Goal: Check status: Check status

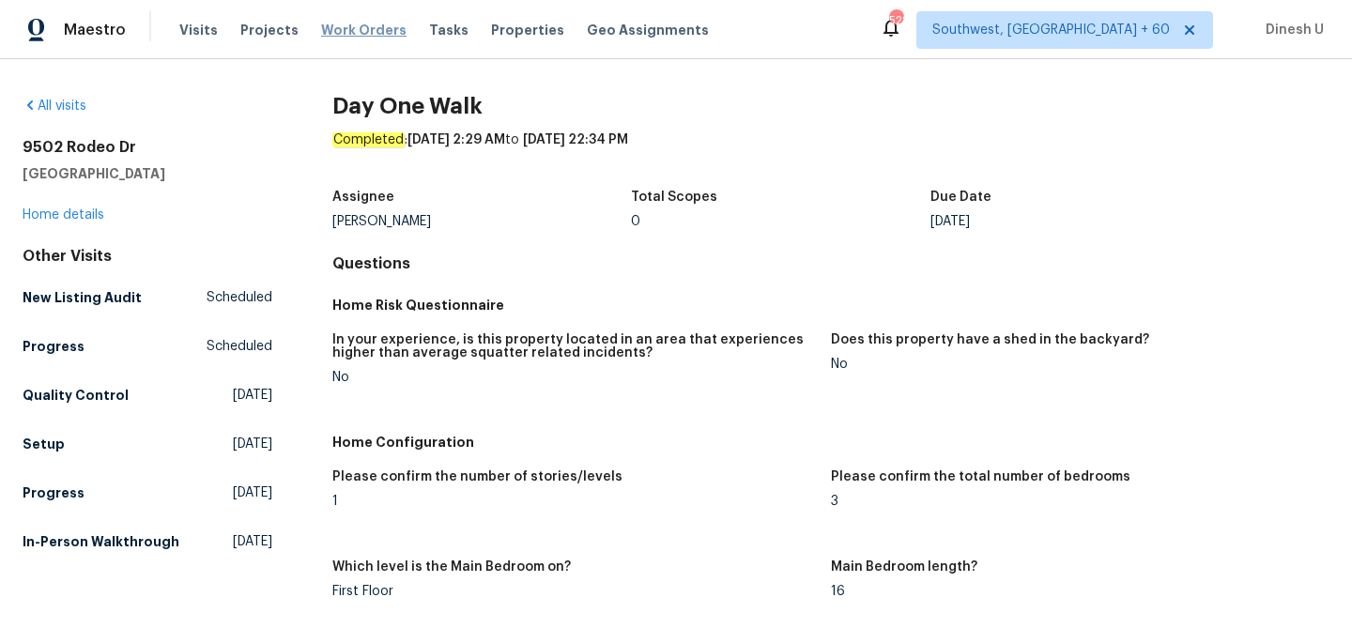
click at [362, 31] on span "Work Orders" at bounding box center [363, 30] width 85 height 19
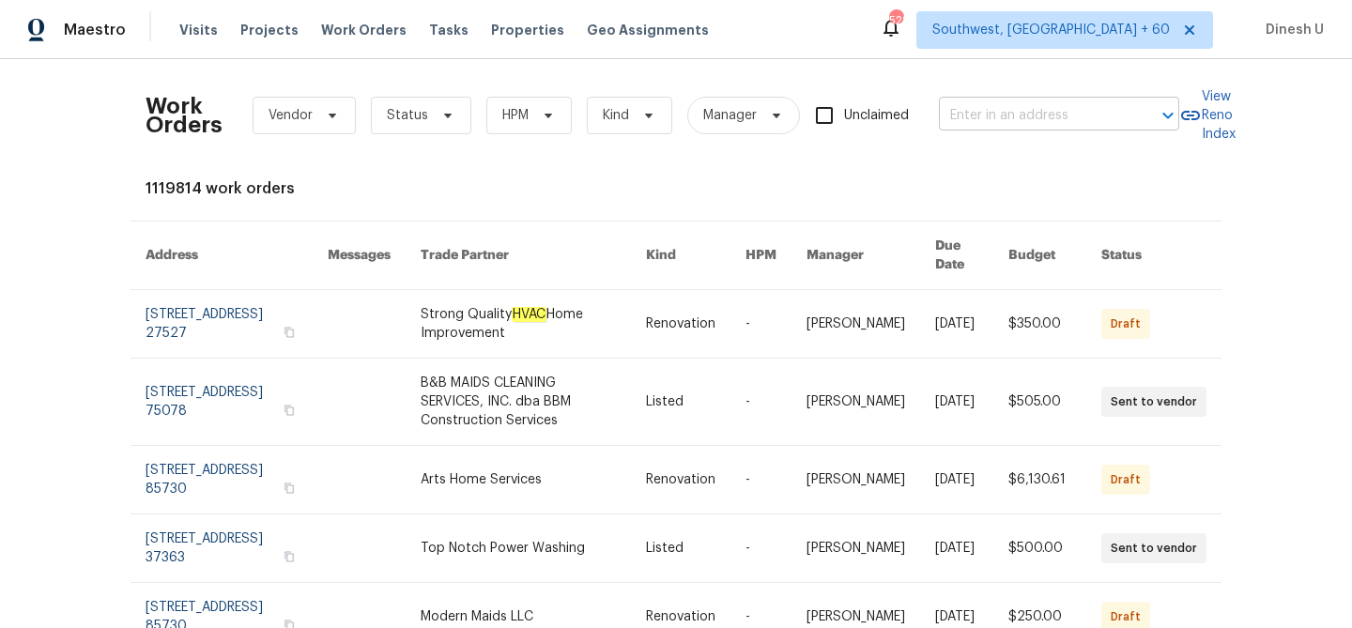
click at [994, 124] on input "text" at bounding box center [1033, 115] width 188 height 29
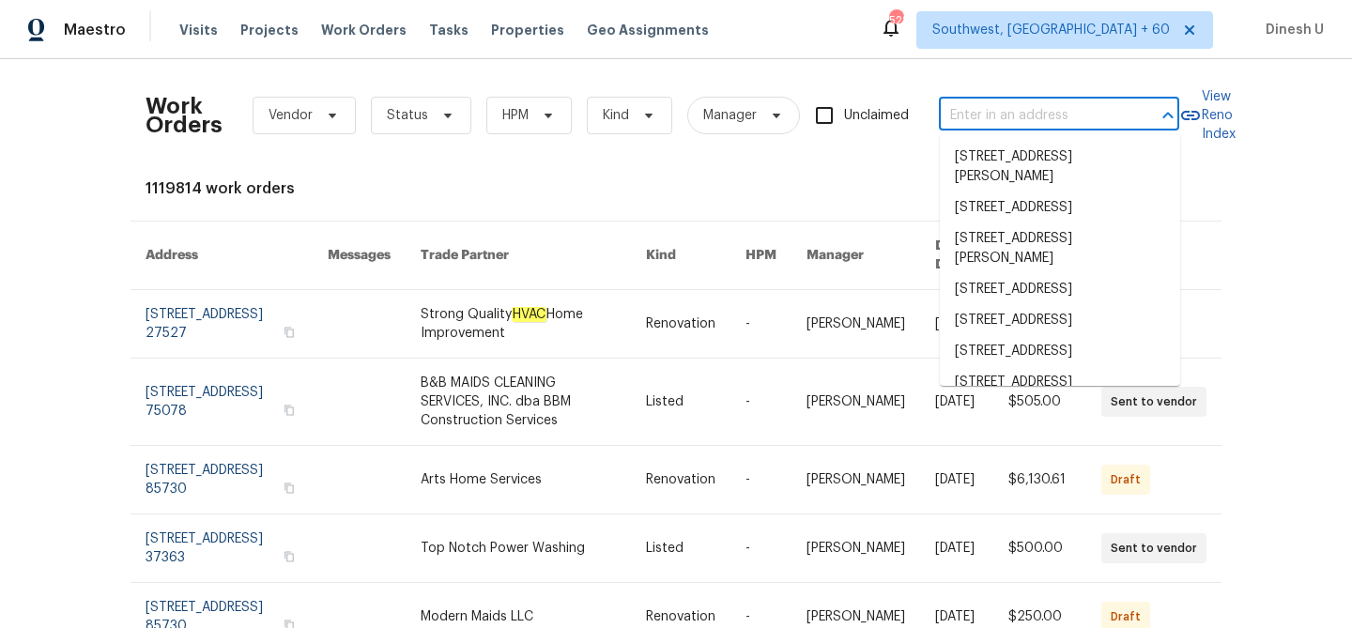
paste input "3705 White Bud Ct, Flower Mound, TX 75028"
type input "3705 White Bud Ct, Flower Mound, TX 75028"
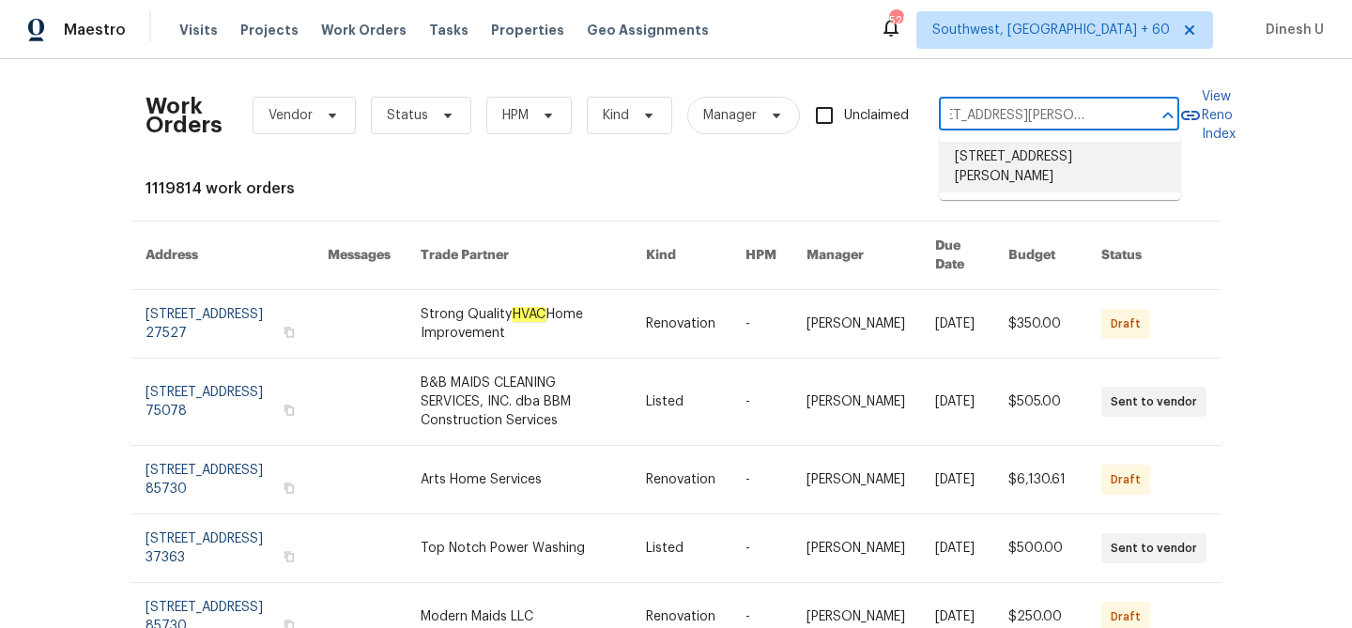
click at [961, 155] on li "3705 White Bud Ct, Flower Mound, TX 75028" at bounding box center [1060, 167] width 240 height 51
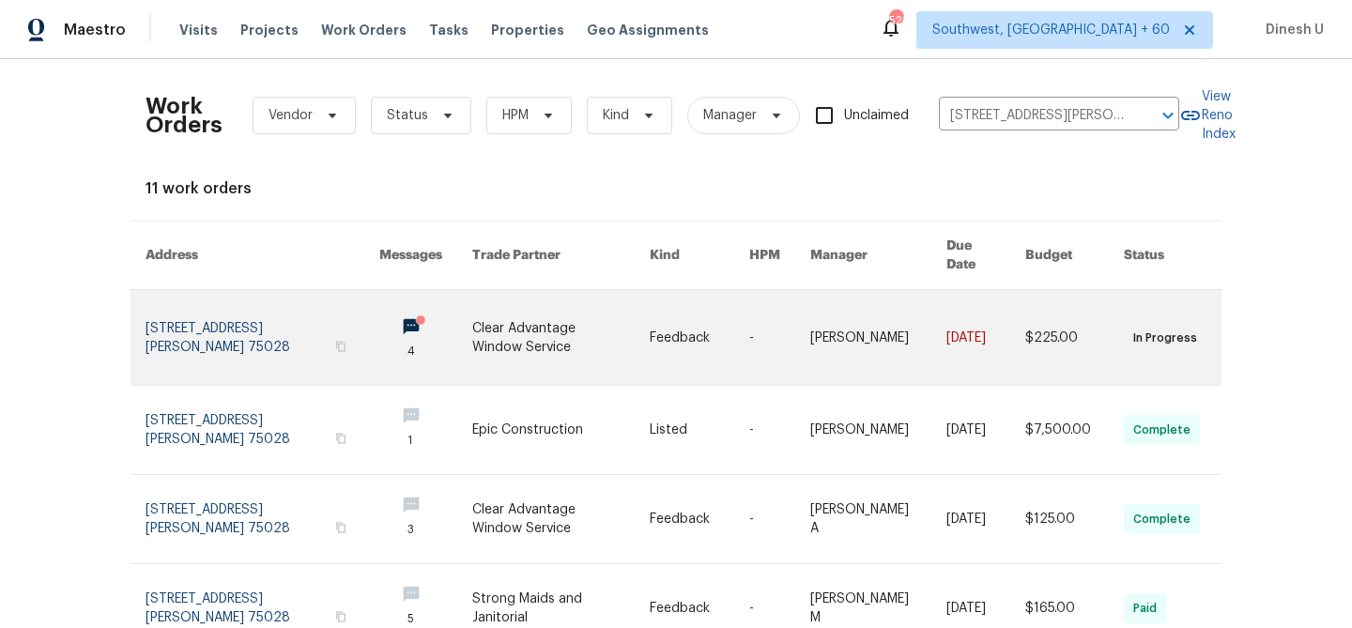
click at [169, 310] on link at bounding box center [262, 337] width 234 height 95
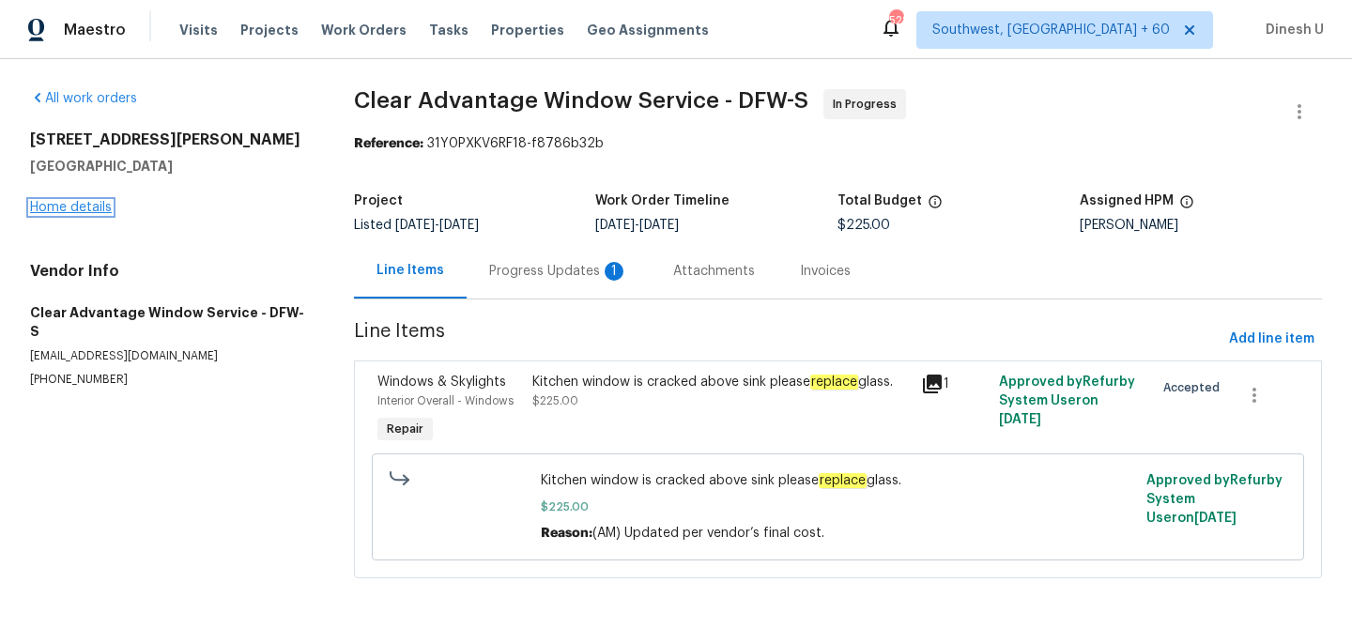
click at [67, 209] on link "Home details" at bounding box center [71, 207] width 82 height 13
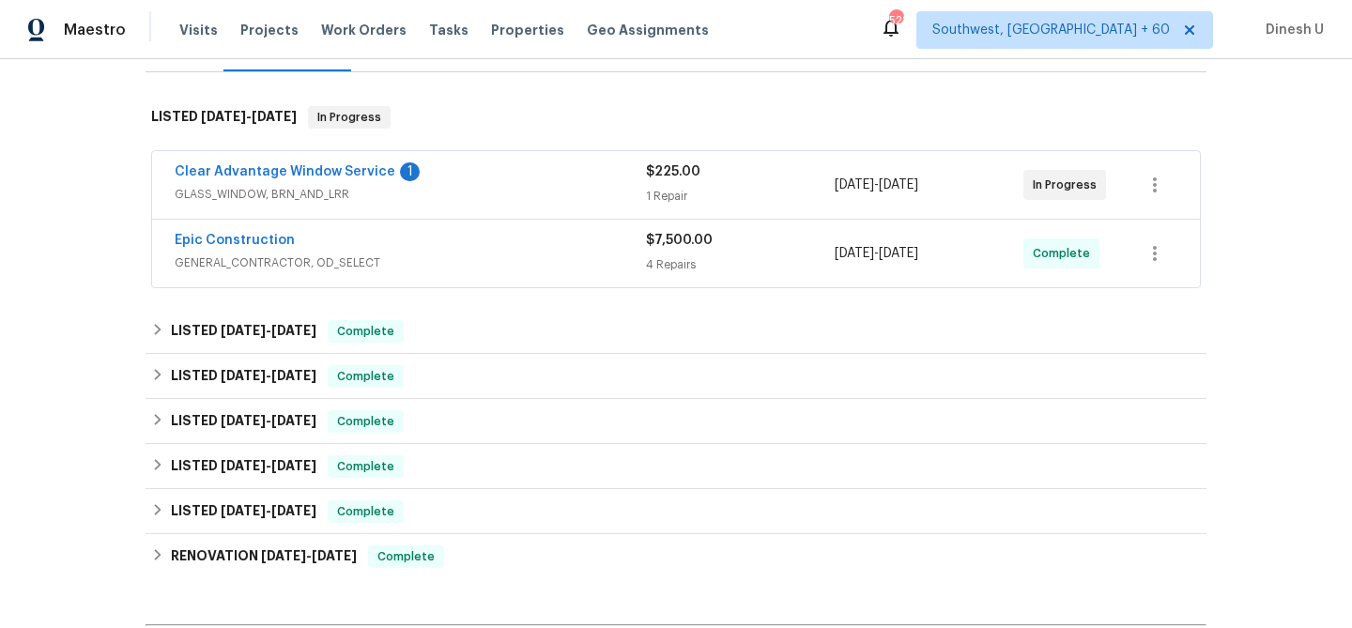
scroll to position [288, 0]
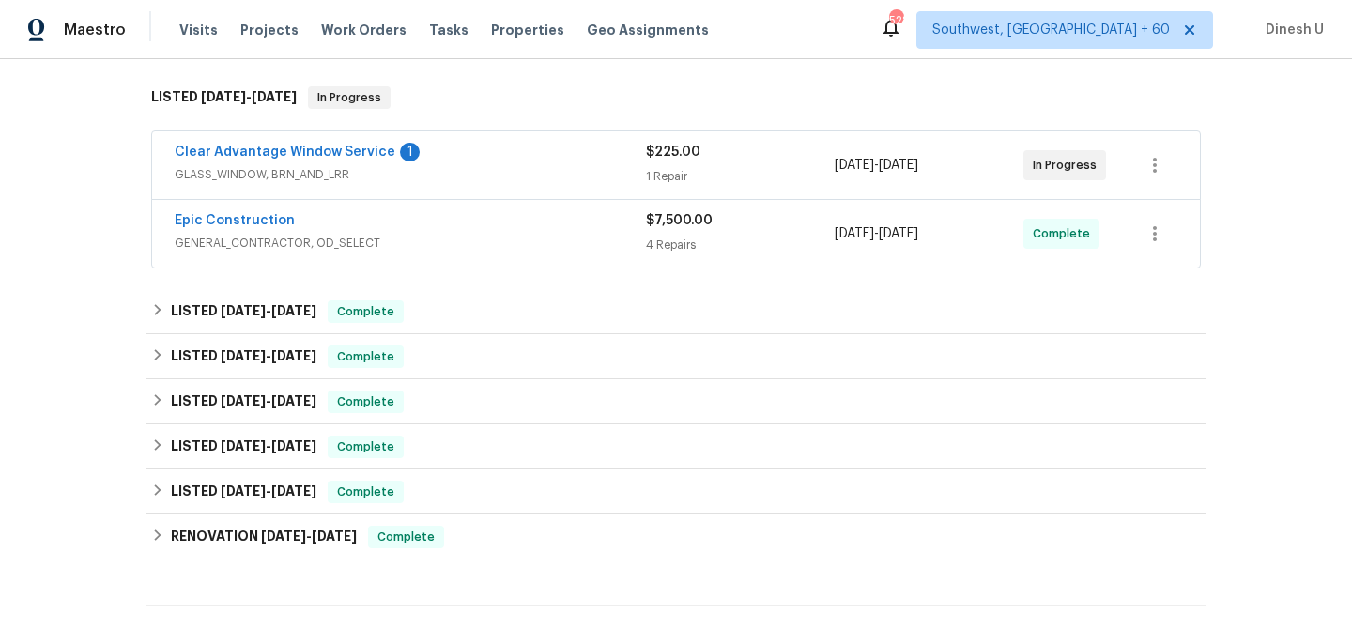
click at [649, 164] on div "$225.00 1 Repair" at bounding box center [740, 165] width 189 height 45
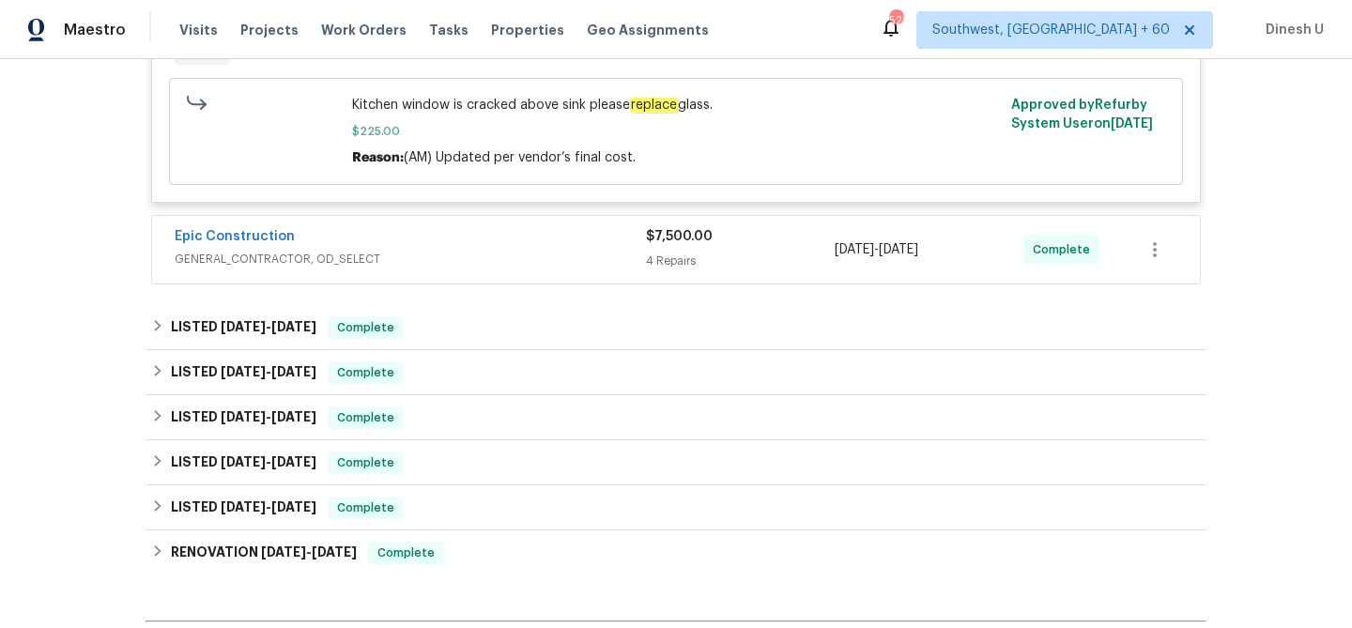
scroll to position [605, 0]
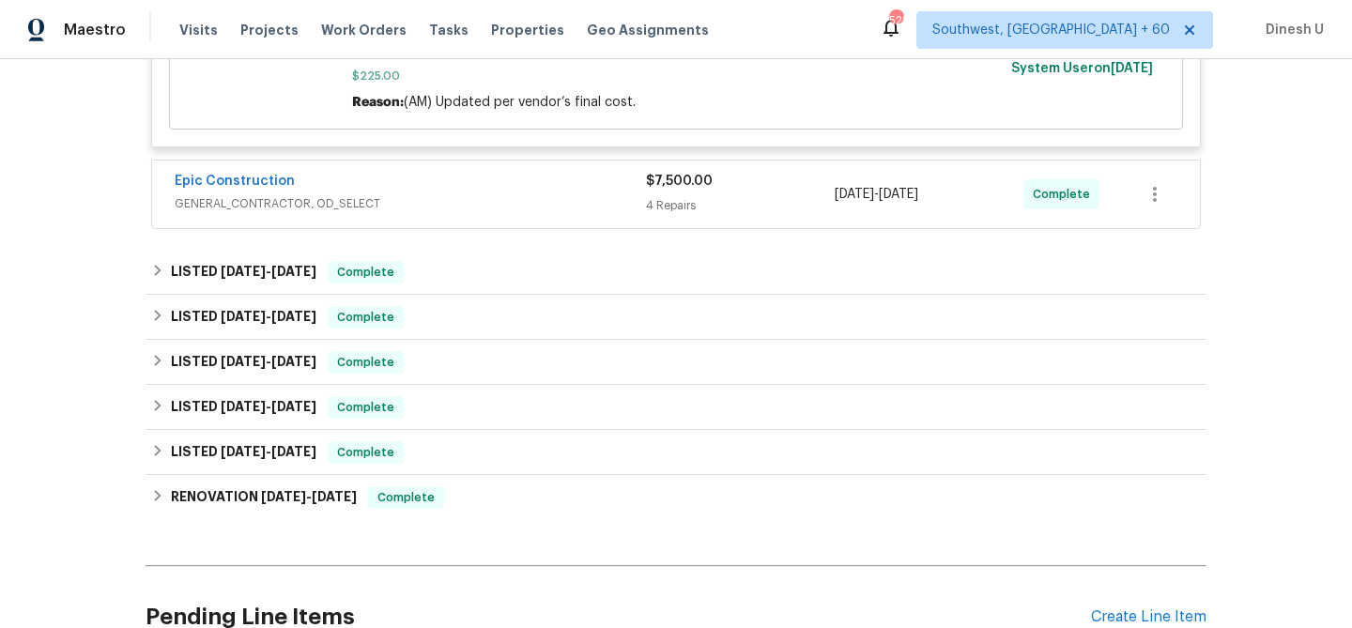
click at [660, 198] on div "4 Repairs" at bounding box center [740, 205] width 189 height 19
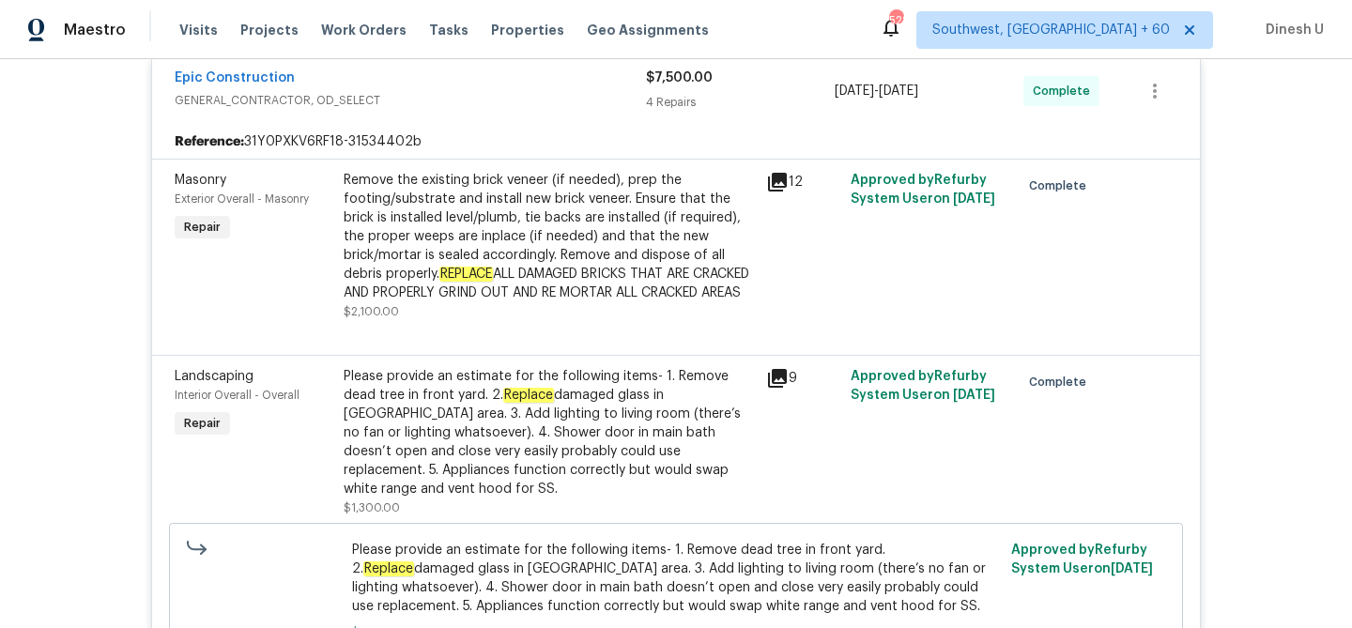
scroll to position [718, 0]
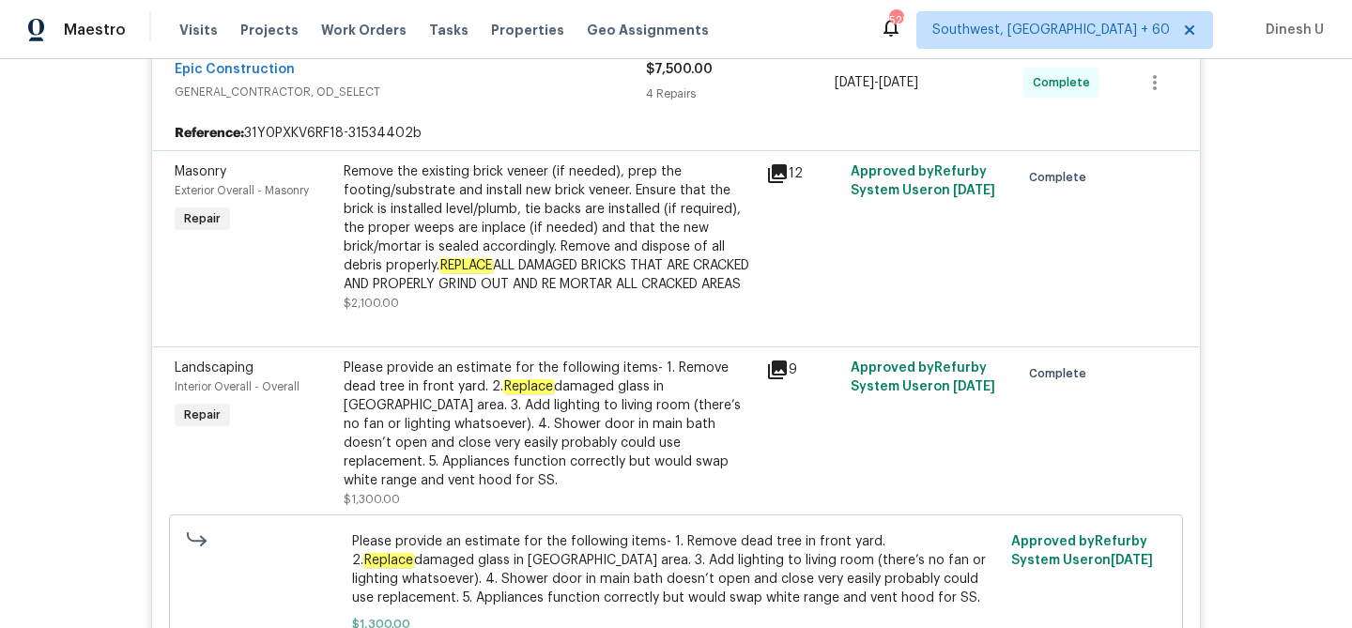
click at [775, 173] on icon at bounding box center [777, 173] width 19 height 19
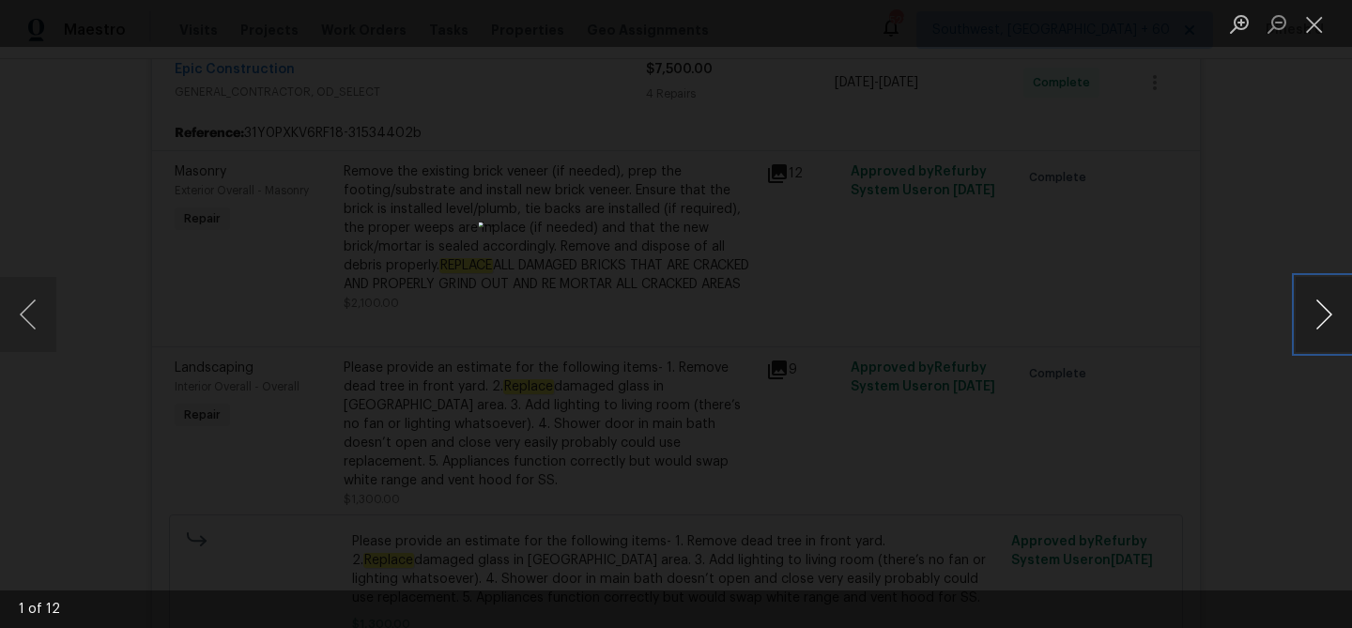
click at [1311, 305] on button "Next image" at bounding box center [1323, 314] width 56 height 75
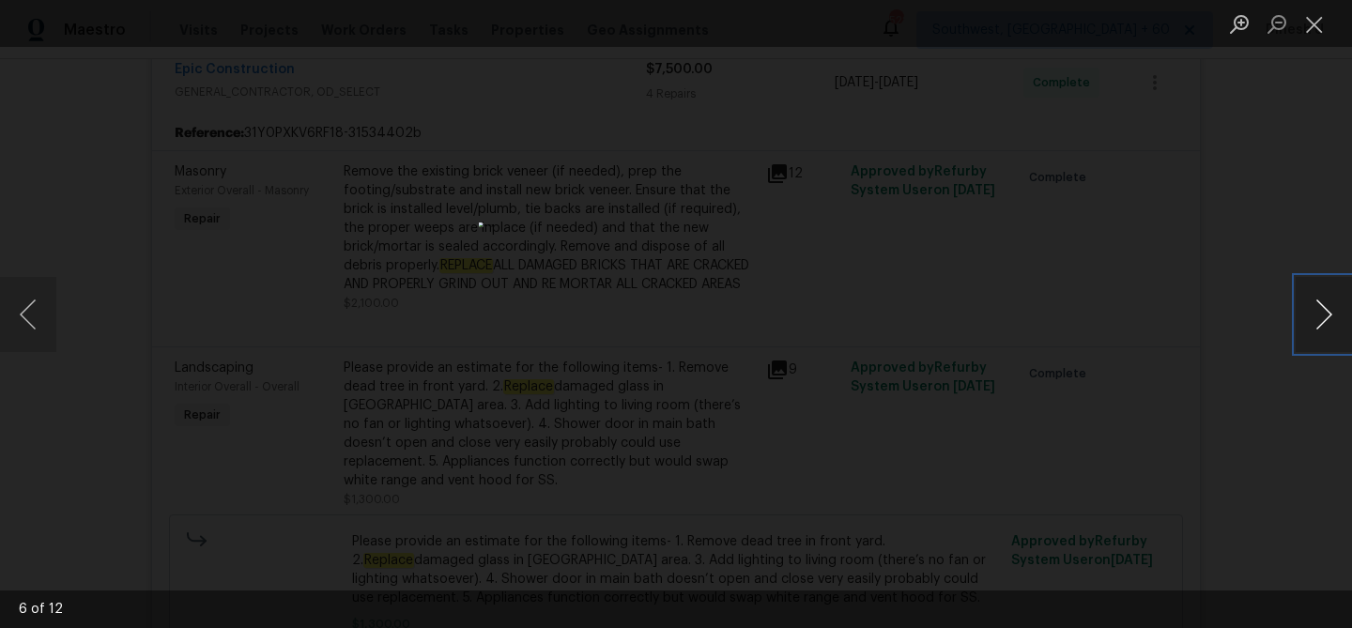
click at [1311, 305] on button "Next image" at bounding box center [1323, 314] width 56 height 75
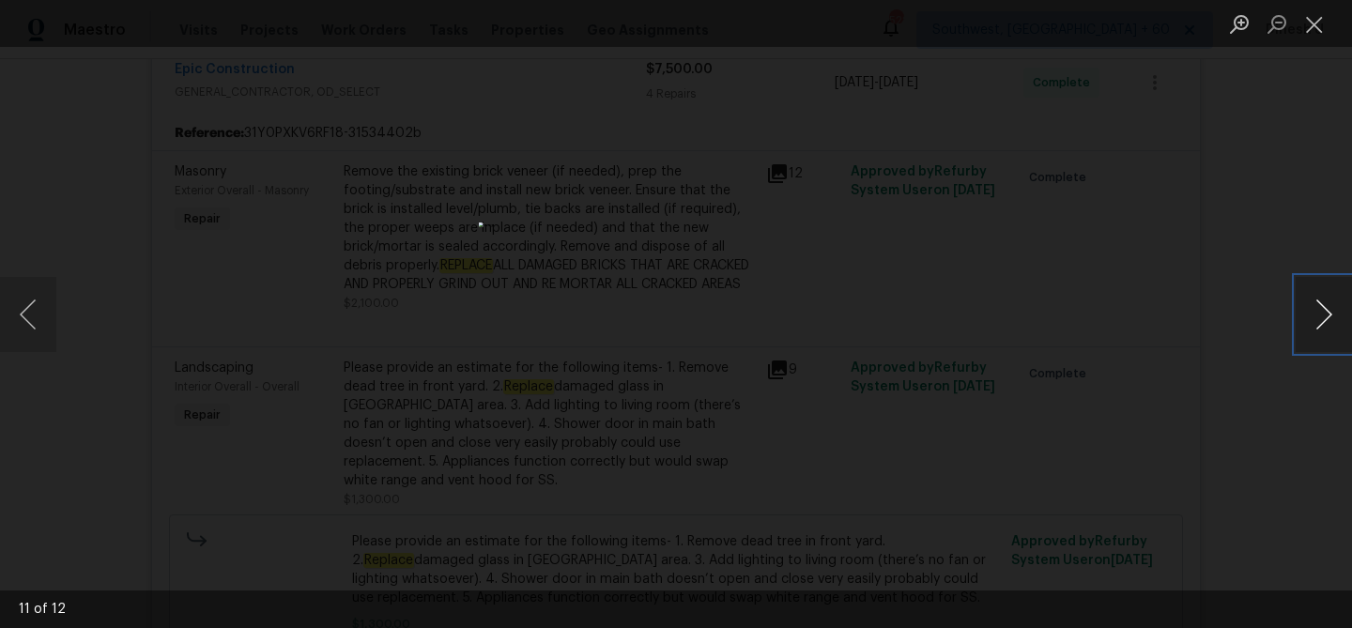
click at [1311, 305] on button "Next image" at bounding box center [1323, 314] width 56 height 75
click at [1316, 16] on button "Close lightbox" at bounding box center [1314, 24] width 38 height 33
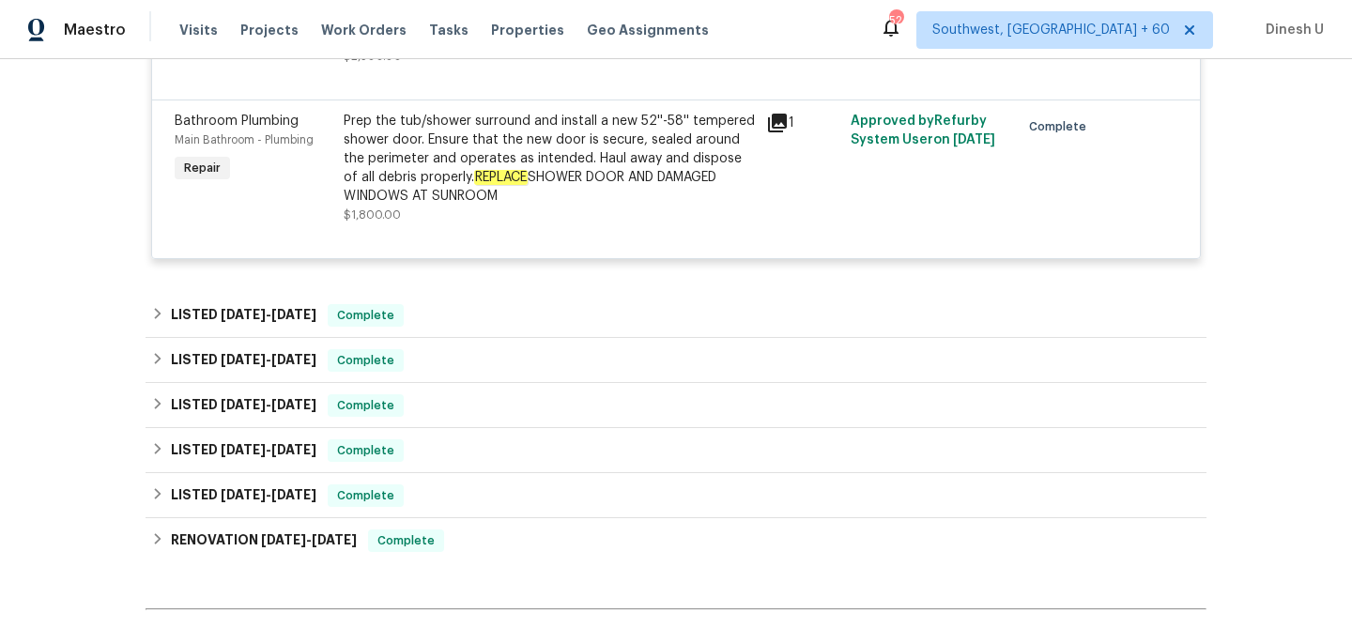
scroll to position [1569, 0]
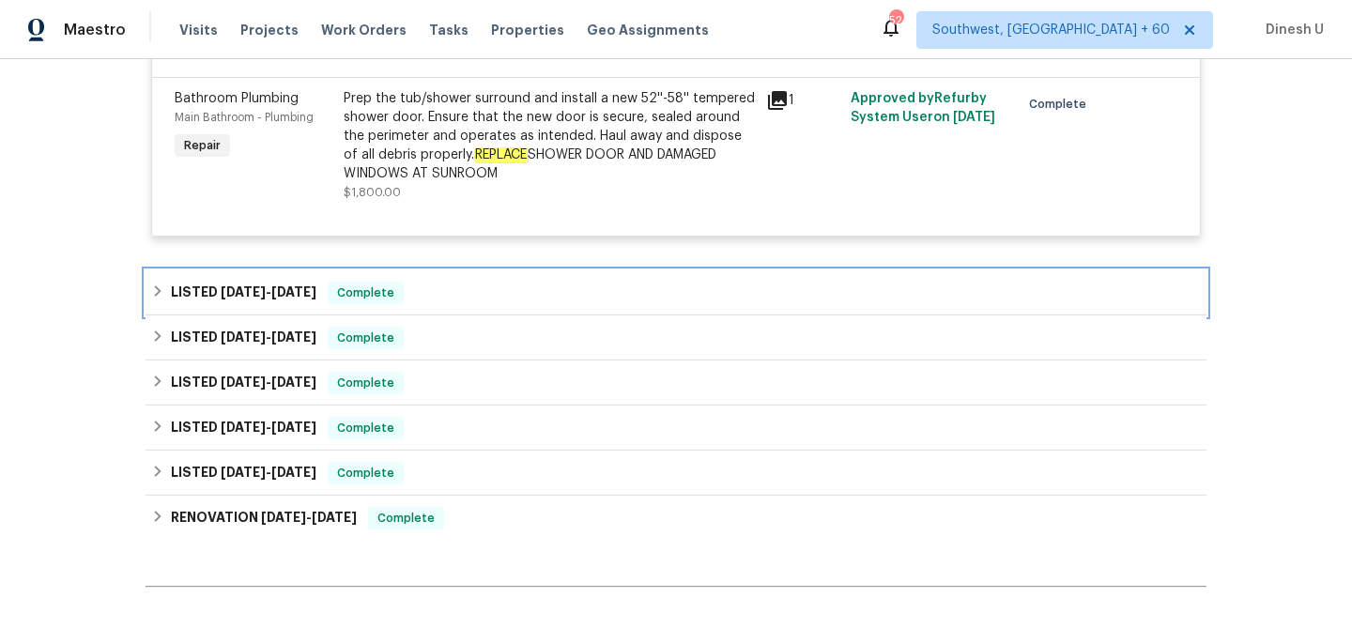
click at [278, 291] on span "6/25/25 - 7/3/25" at bounding box center [269, 291] width 96 height 13
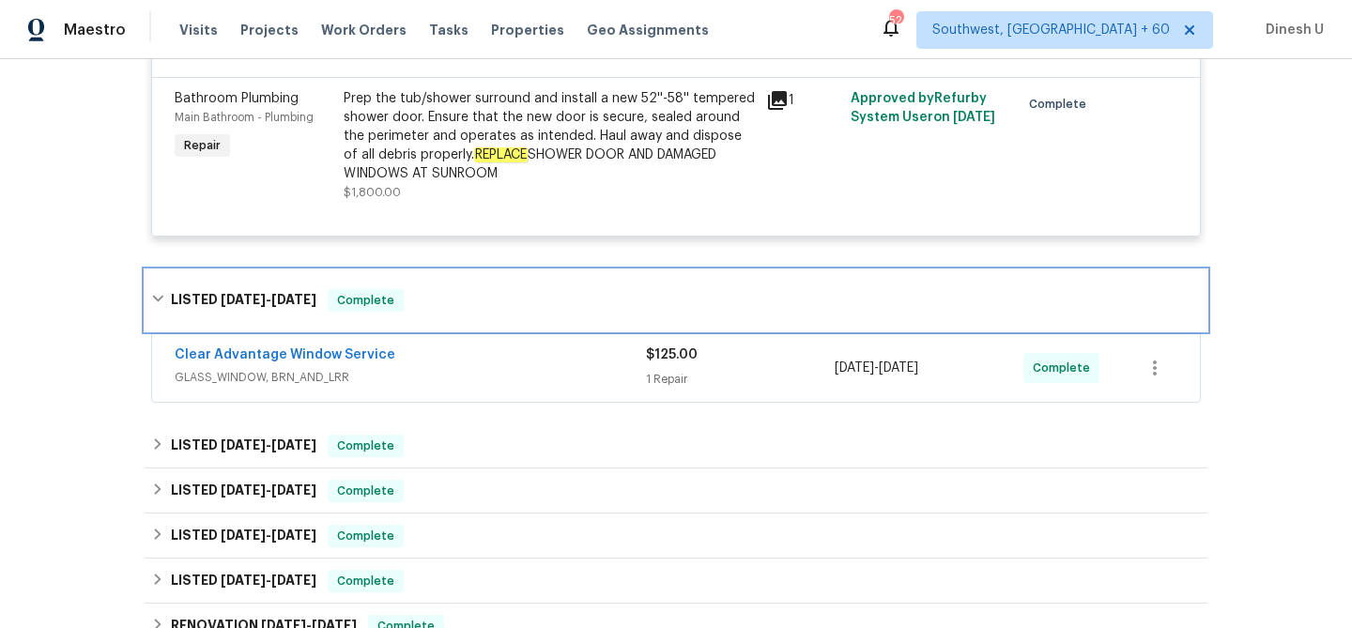
scroll to position [1657, 0]
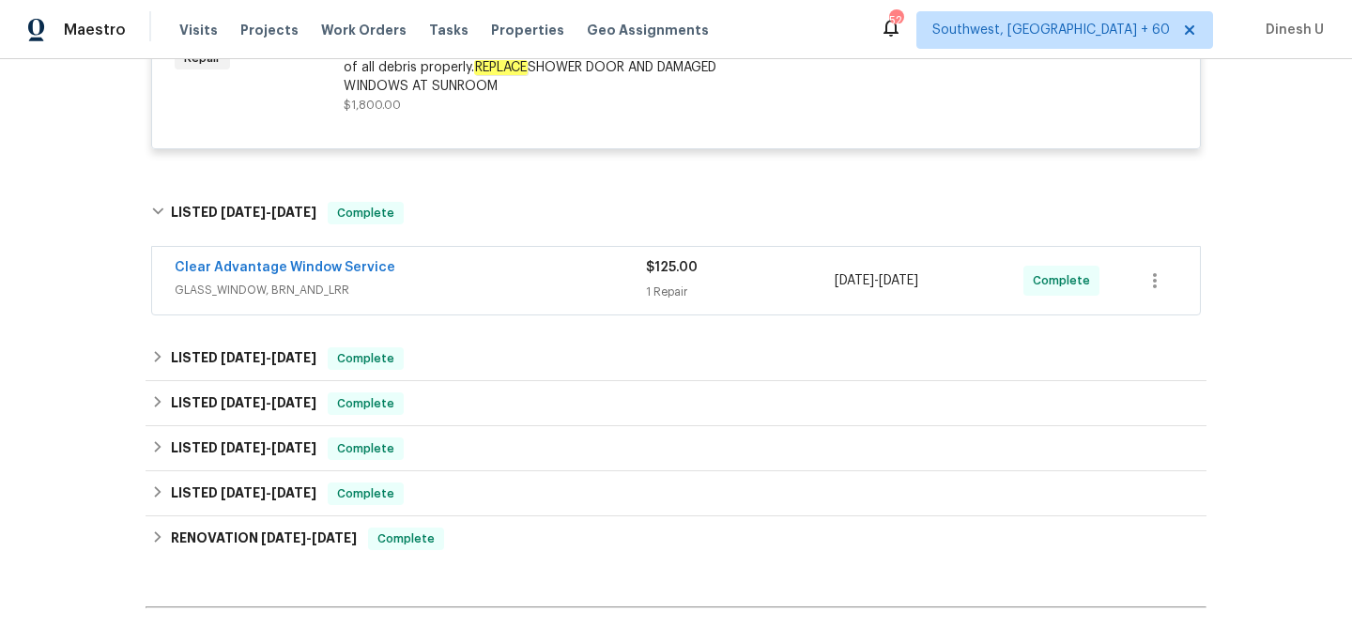
click at [667, 277] on div "$125.00" at bounding box center [740, 267] width 189 height 19
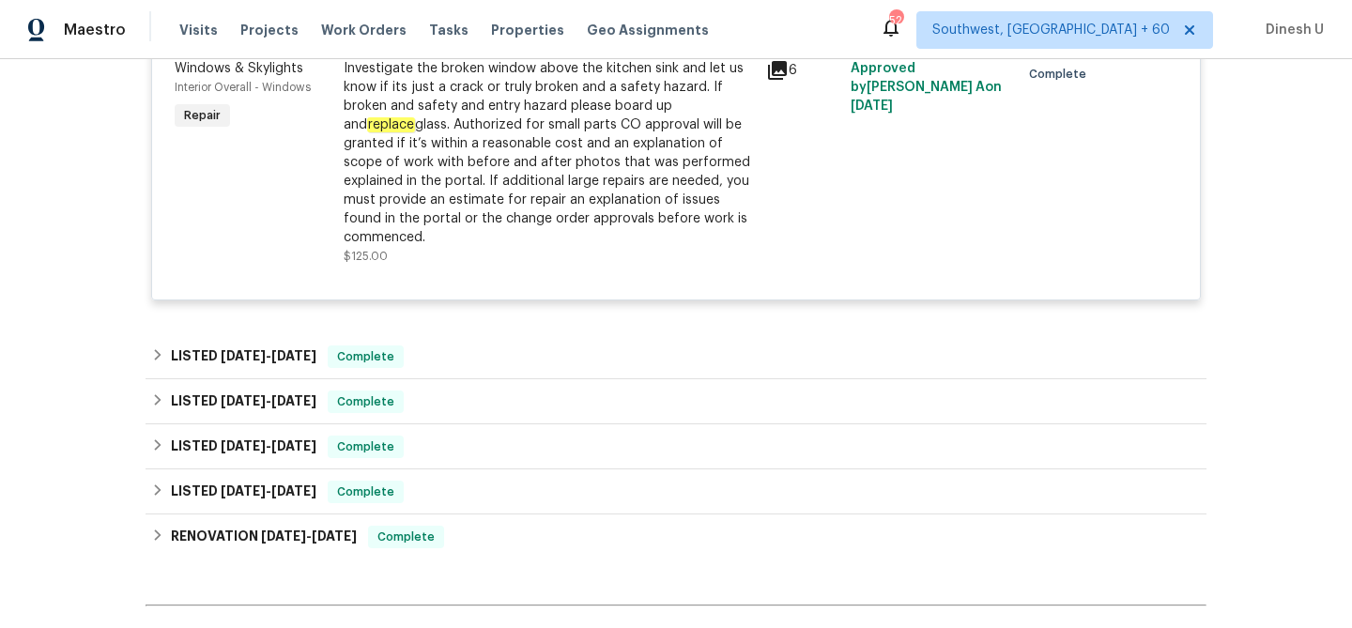
scroll to position [1999, 0]
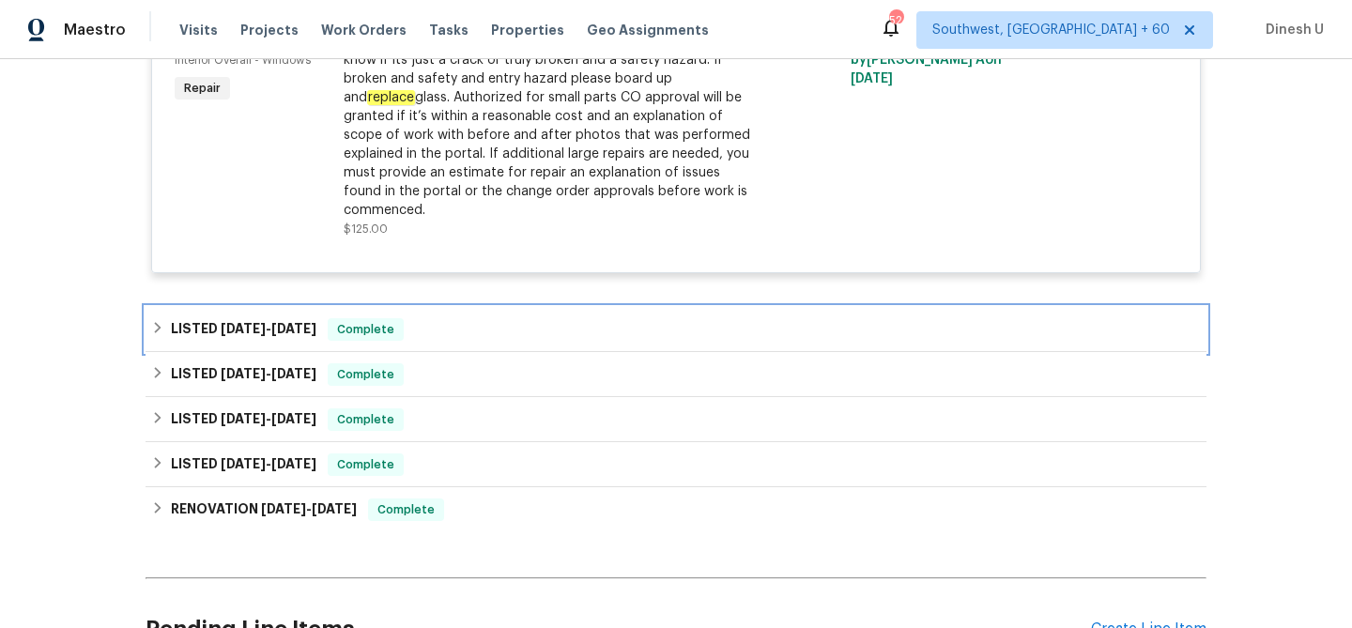
click at [283, 318] on h6 "LISTED 4/10/25 - 4/21/25" at bounding box center [243, 329] width 145 height 23
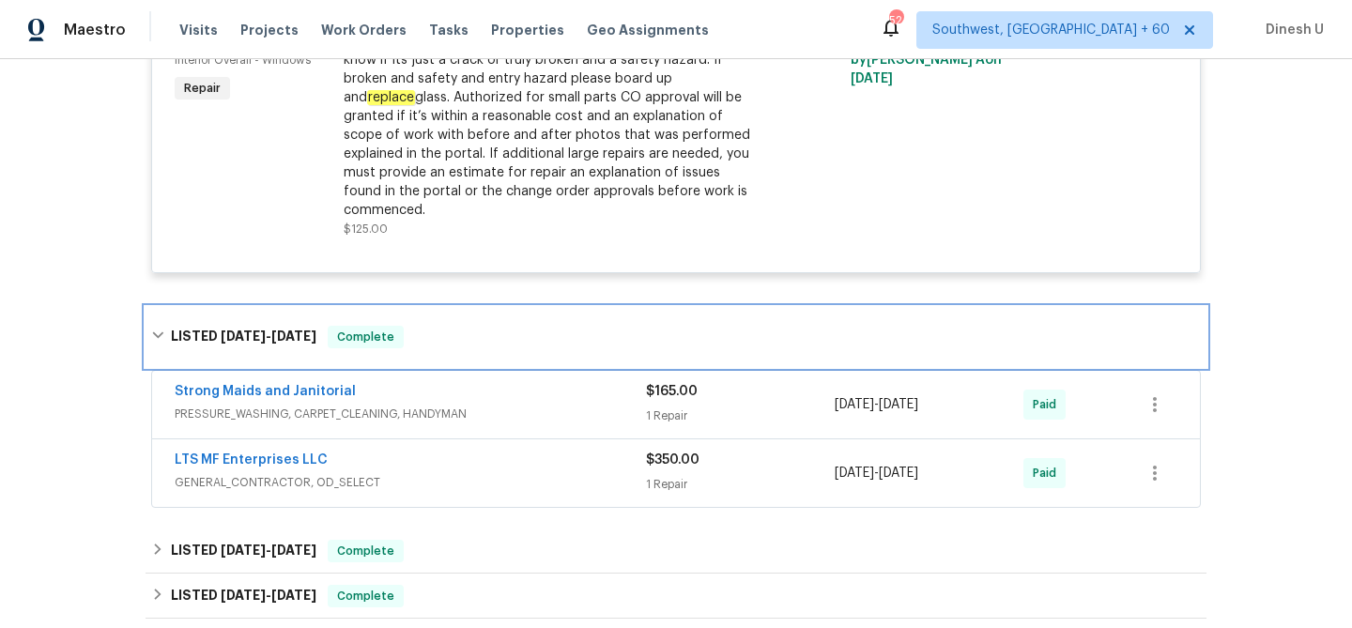
scroll to position [2079, 0]
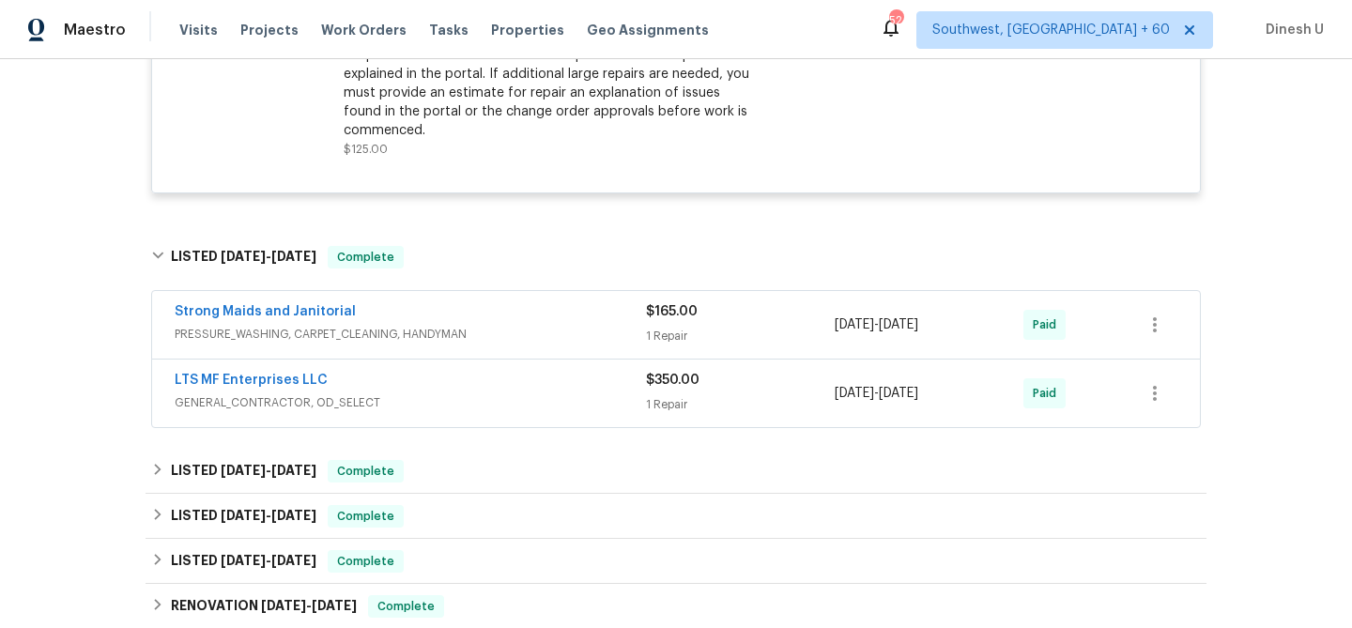
click at [657, 306] on div "$165.00 1 Repair" at bounding box center [740, 324] width 189 height 45
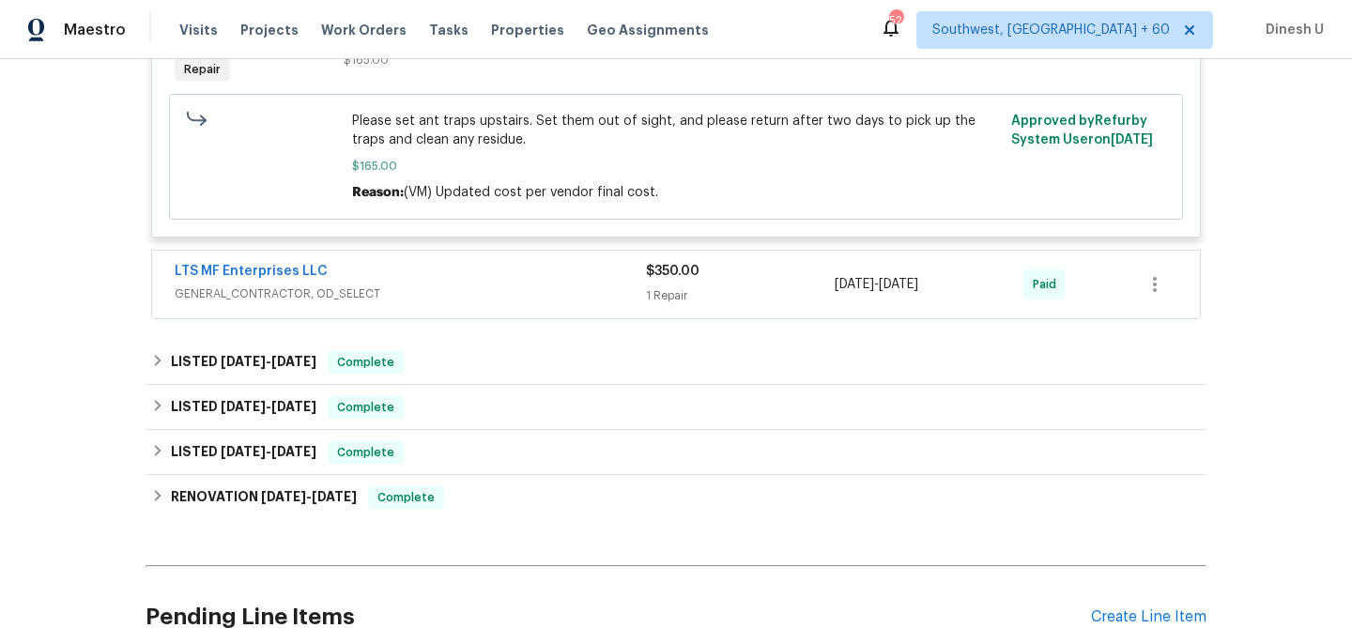
scroll to position [2518, 0]
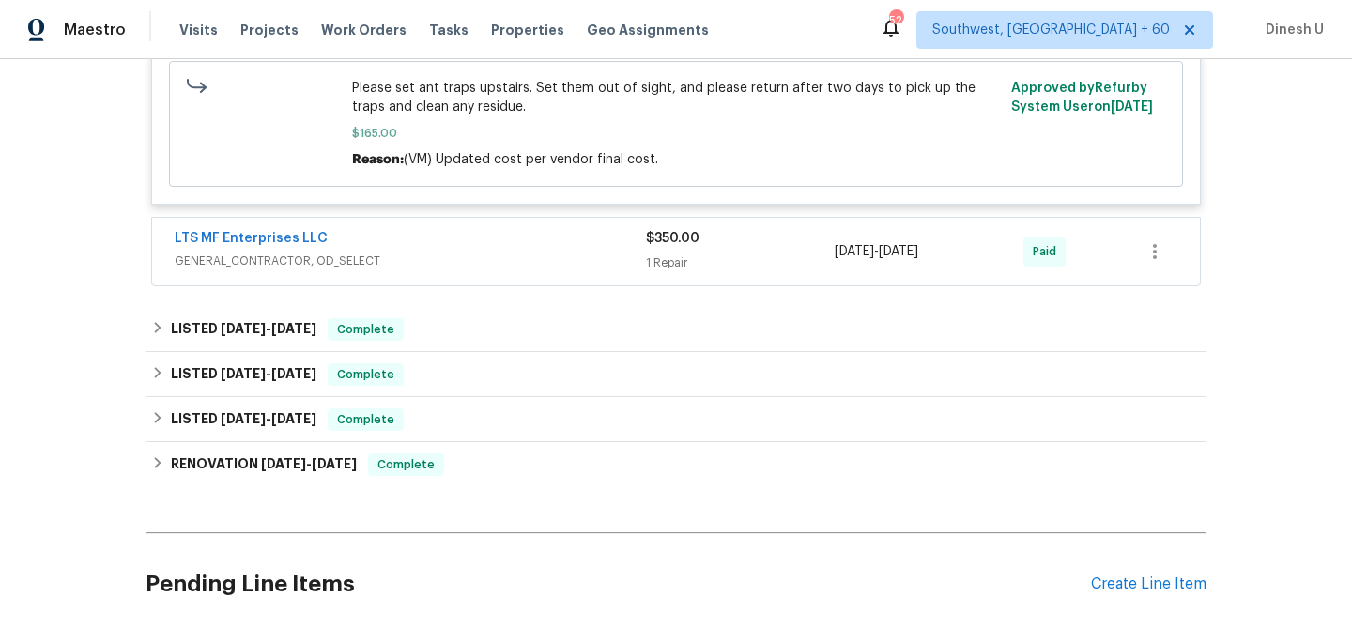
click at [666, 253] on div "1 Repair" at bounding box center [740, 262] width 189 height 19
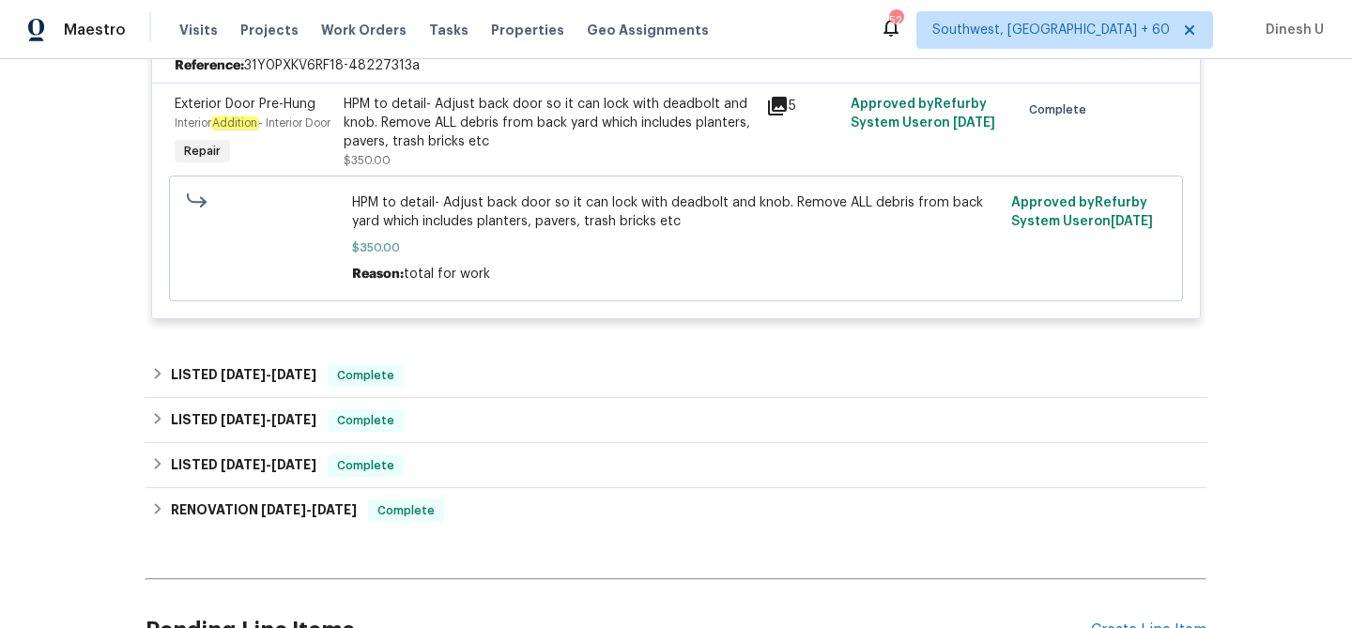
scroll to position [2810, 0]
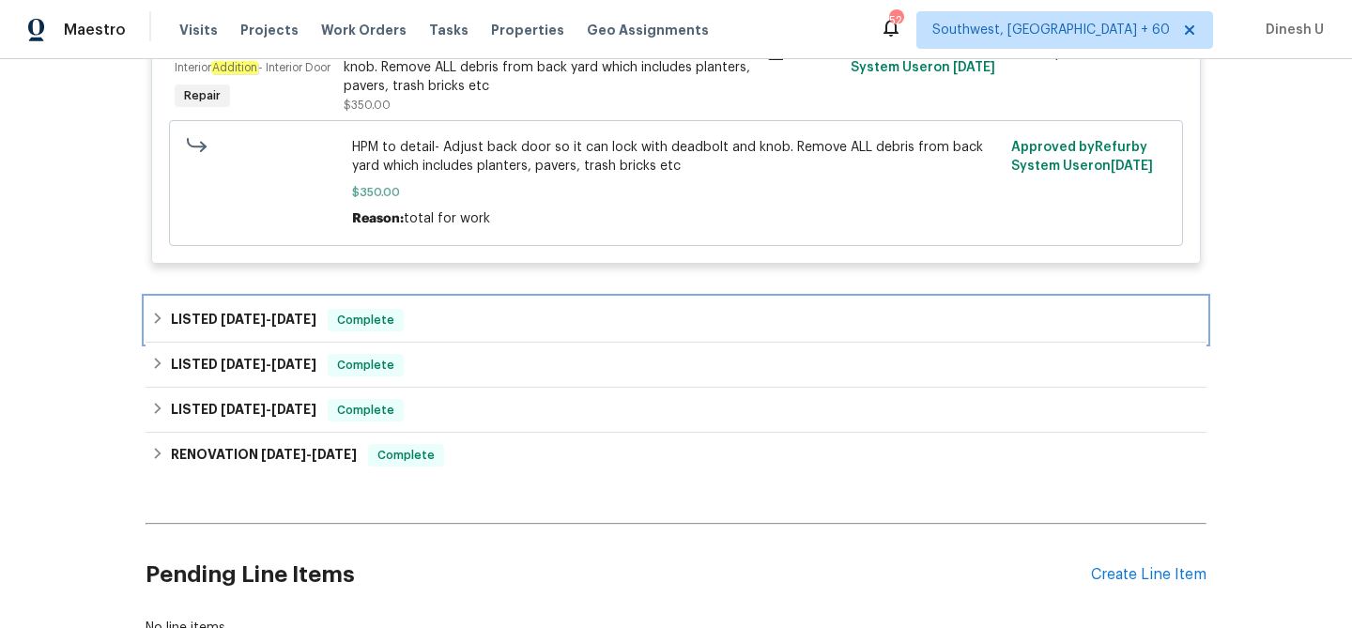
click at [328, 327] on div "LISTED 3/12/25 - 3/19/25 Complete" at bounding box center [675, 320] width 1049 height 23
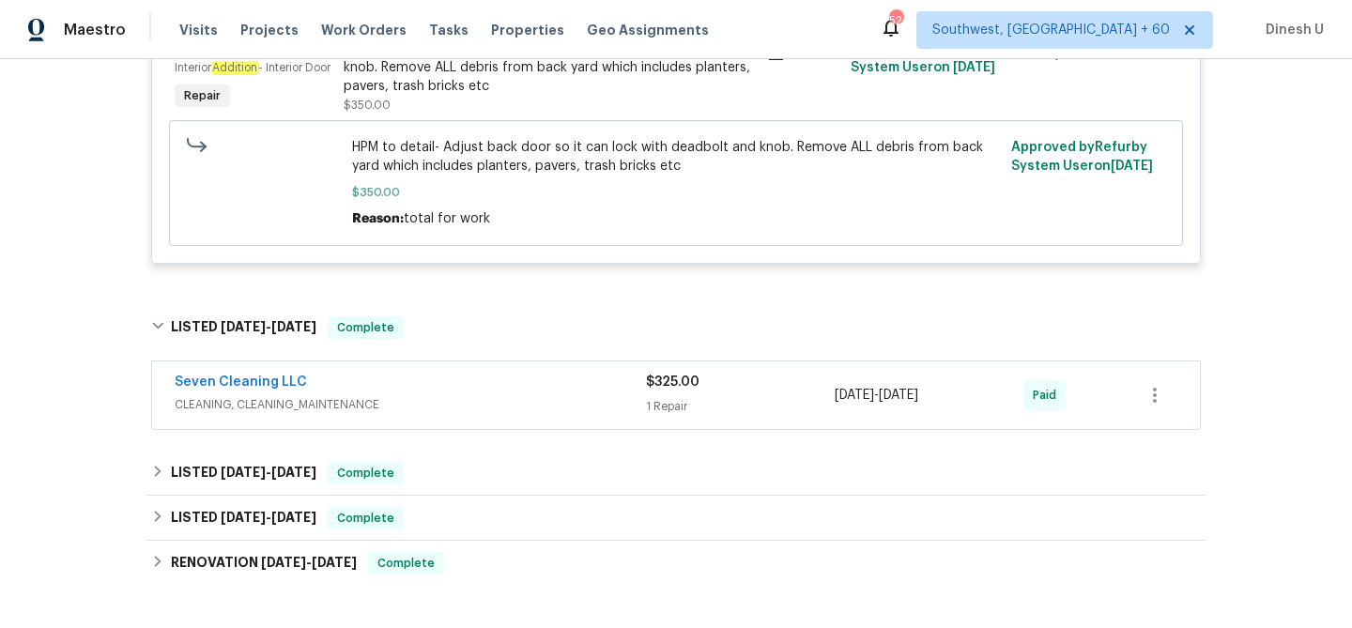
click at [663, 416] on div "1 Repair" at bounding box center [740, 406] width 189 height 19
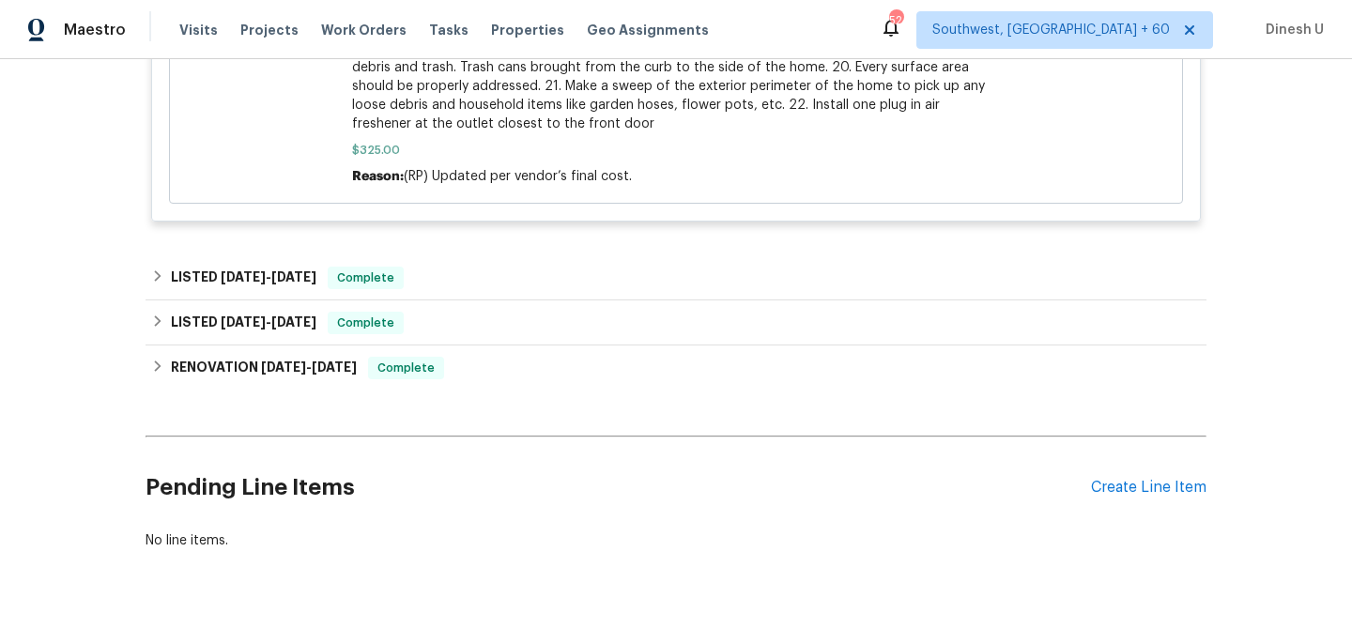
scroll to position [3910, 0]
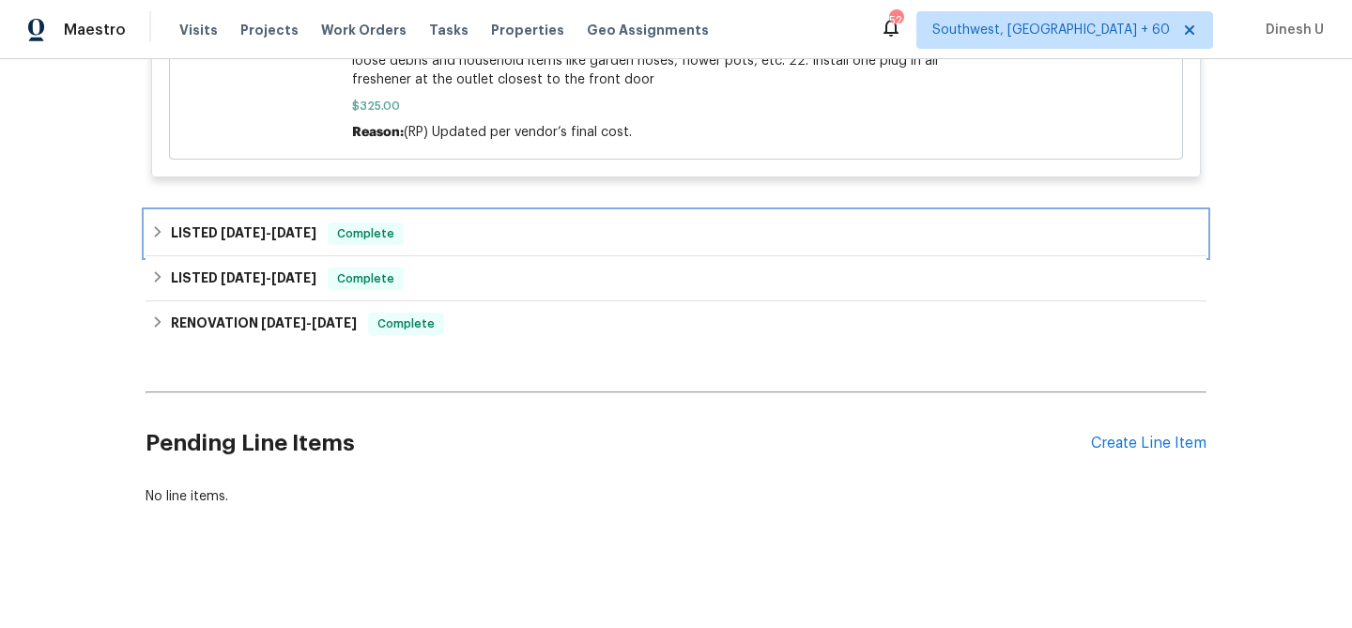
click at [261, 233] on span "2/12/25" at bounding box center [243, 232] width 45 height 13
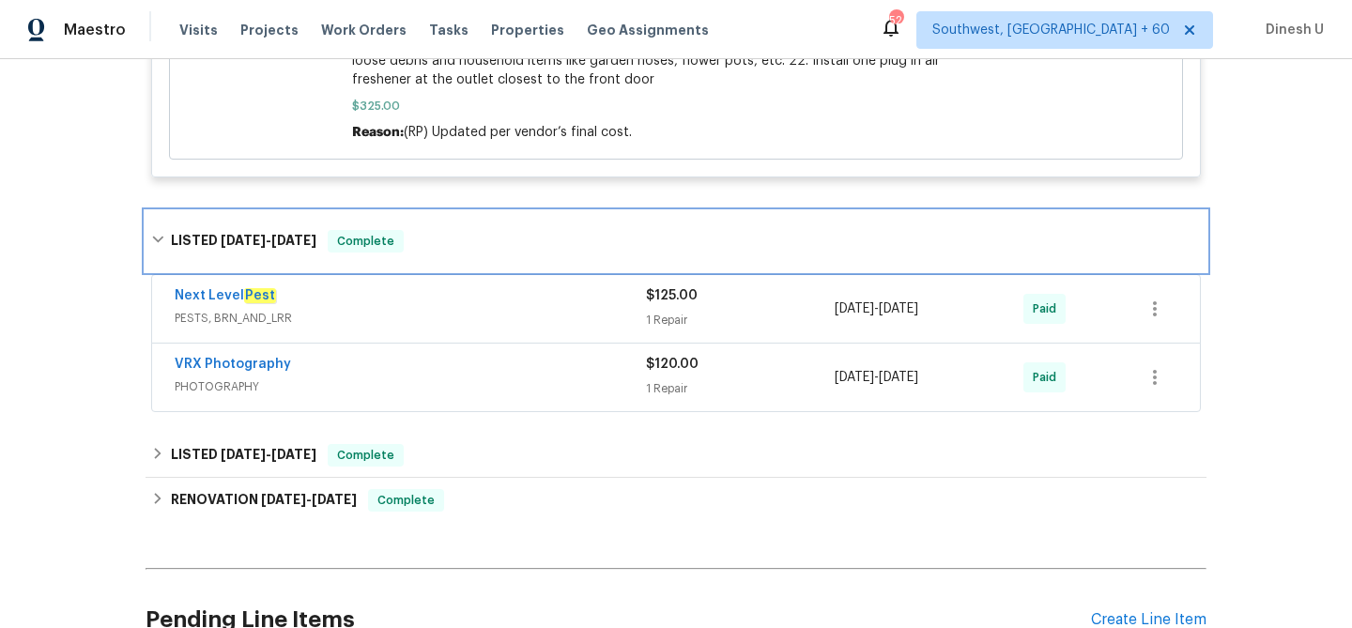
scroll to position [4039, 0]
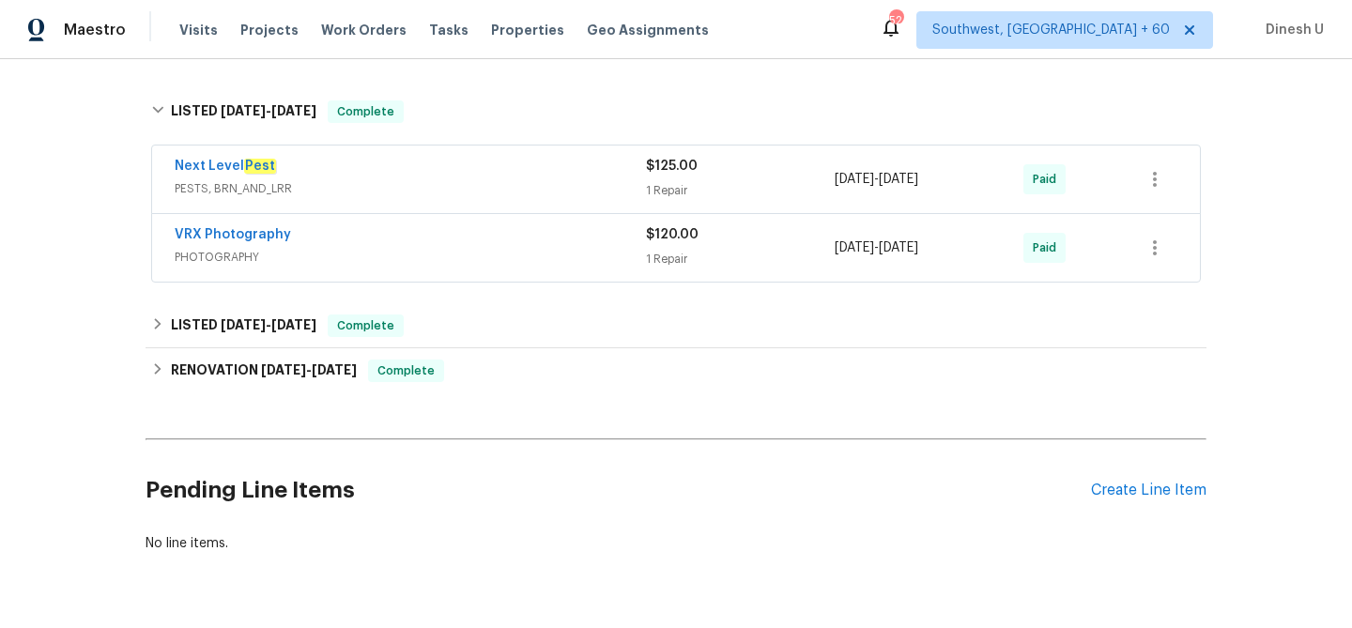
click at [648, 187] on div "$125.00 1 Repair" at bounding box center [740, 179] width 189 height 45
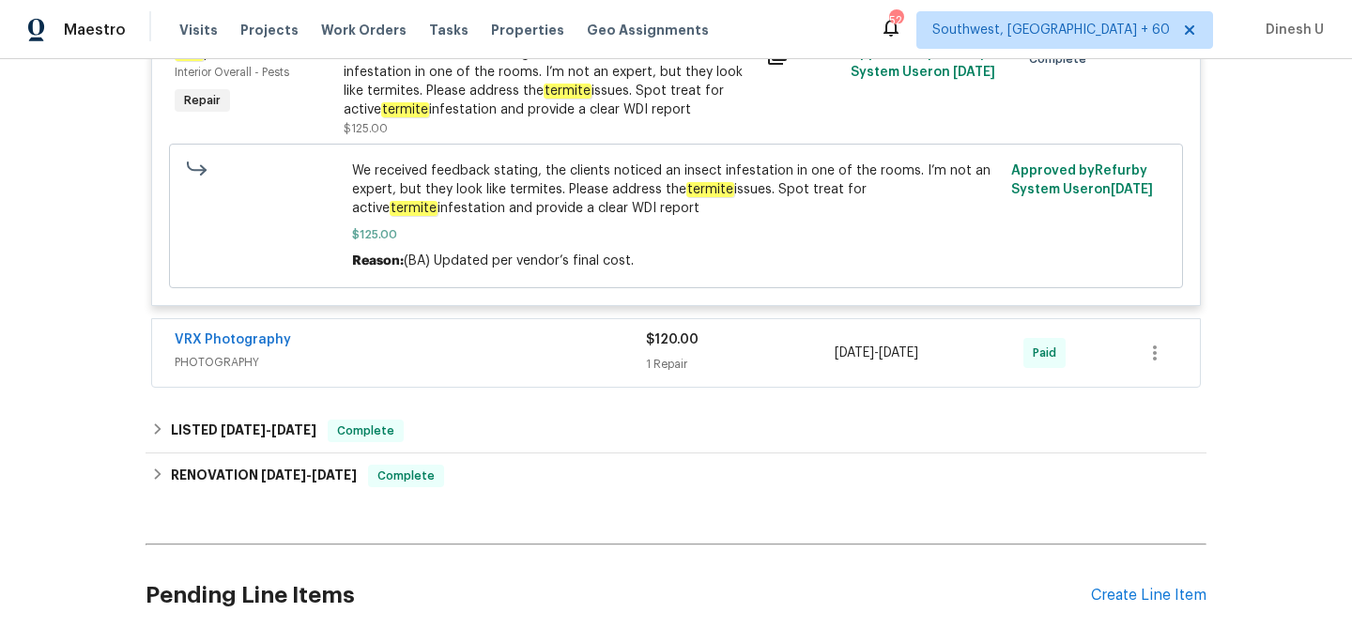
scroll to position [4354, 0]
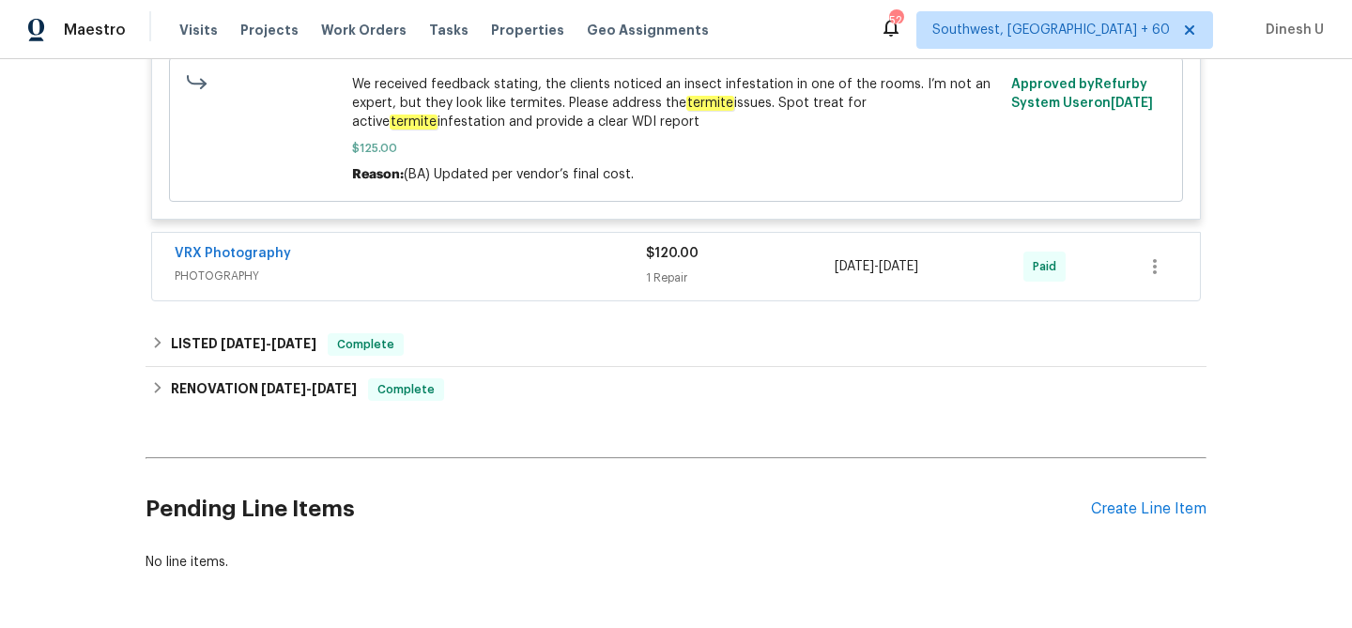
click at [660, 272] on div "$120.00 1 Repair" at bounding box center [740, 266] width 189 height 45
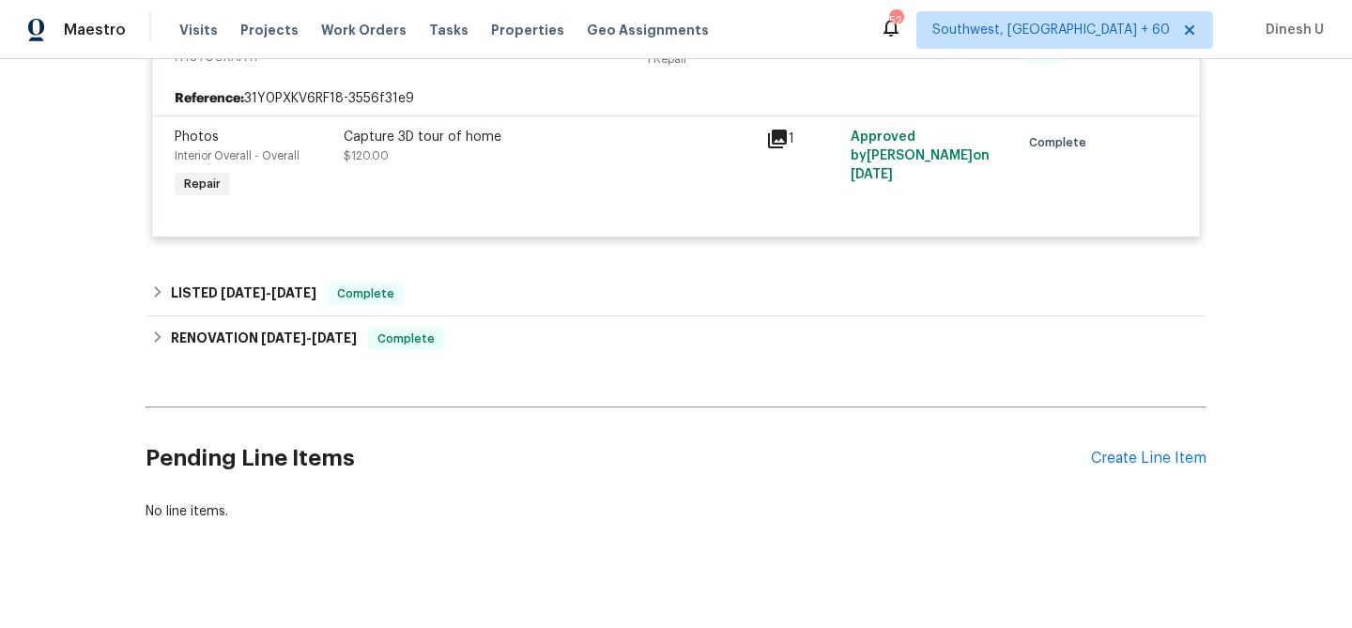
scroll to position [4599, 0]
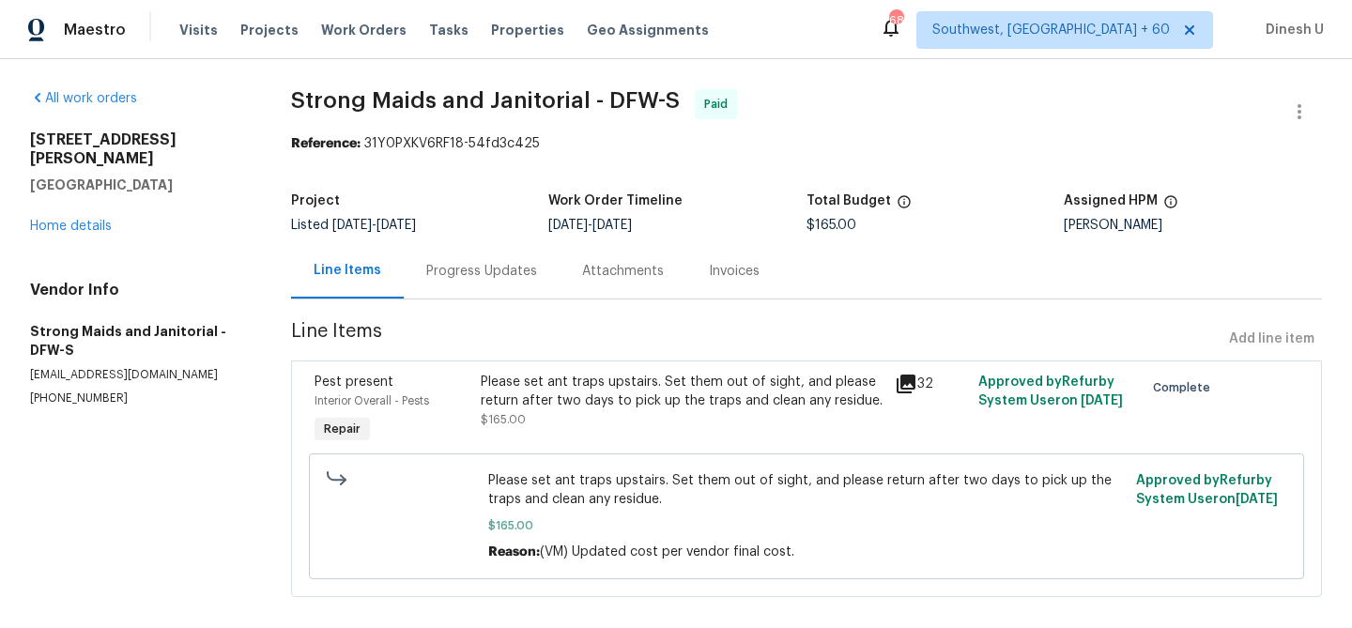
scroll to position [23, 0]
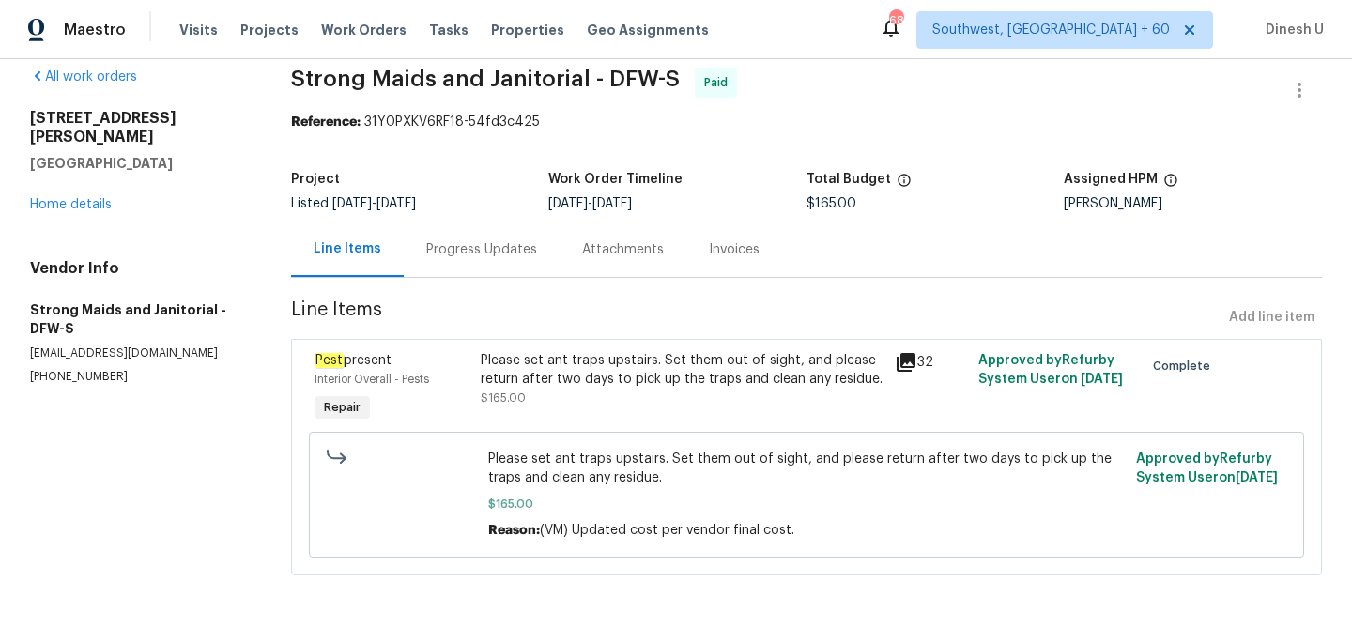
click at [456, 238] on div "Progress Updates" at bounding box center [482, 249] width 156 height 55
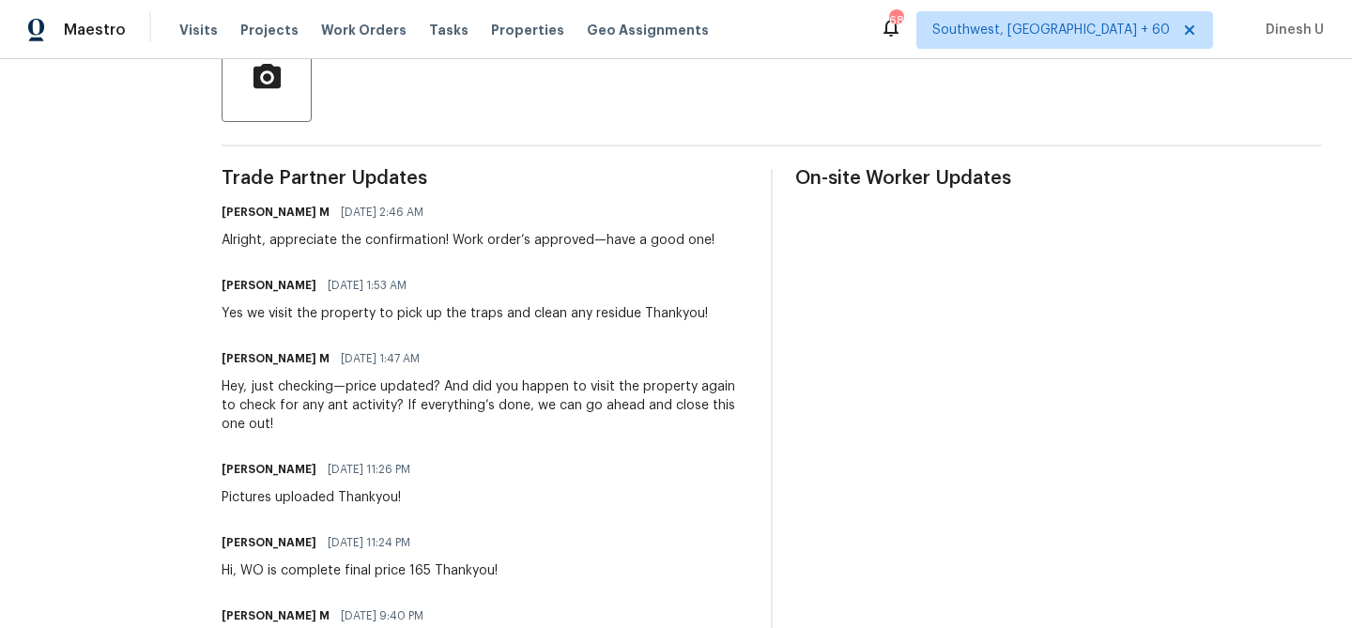
scroll to position [467, 0]
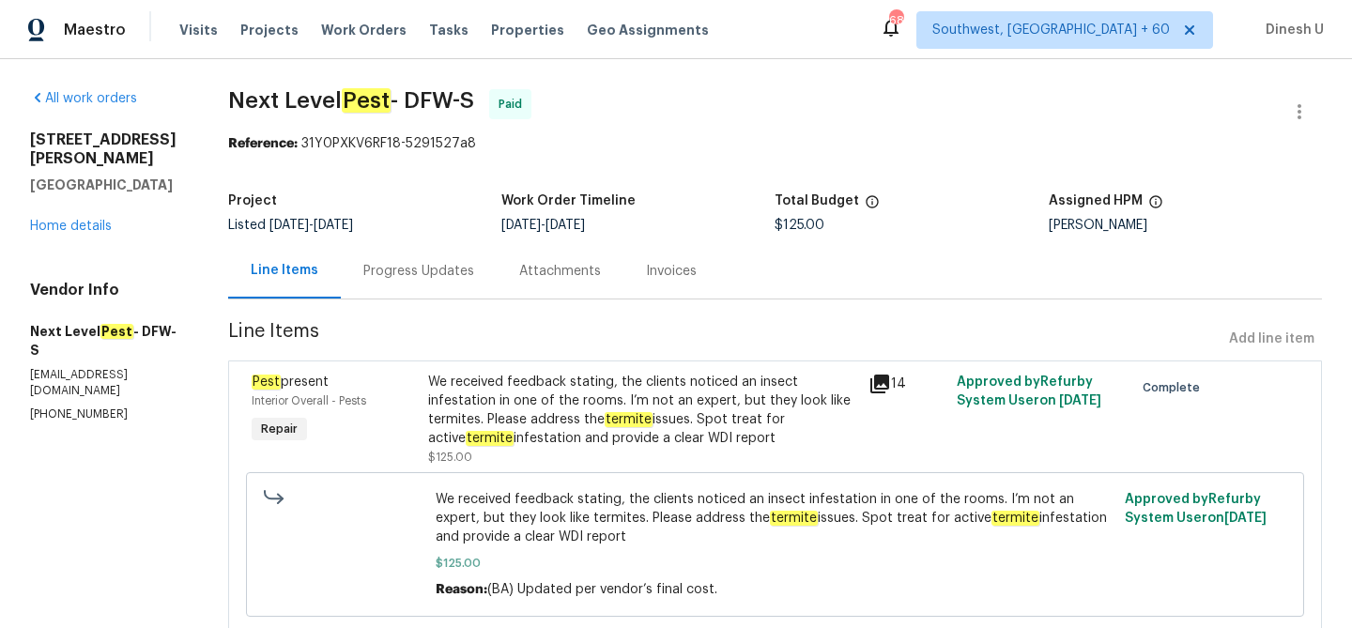
click at [407, 279] on div "Progress Updates" at bounding box center [418, 271] width 111 height 19
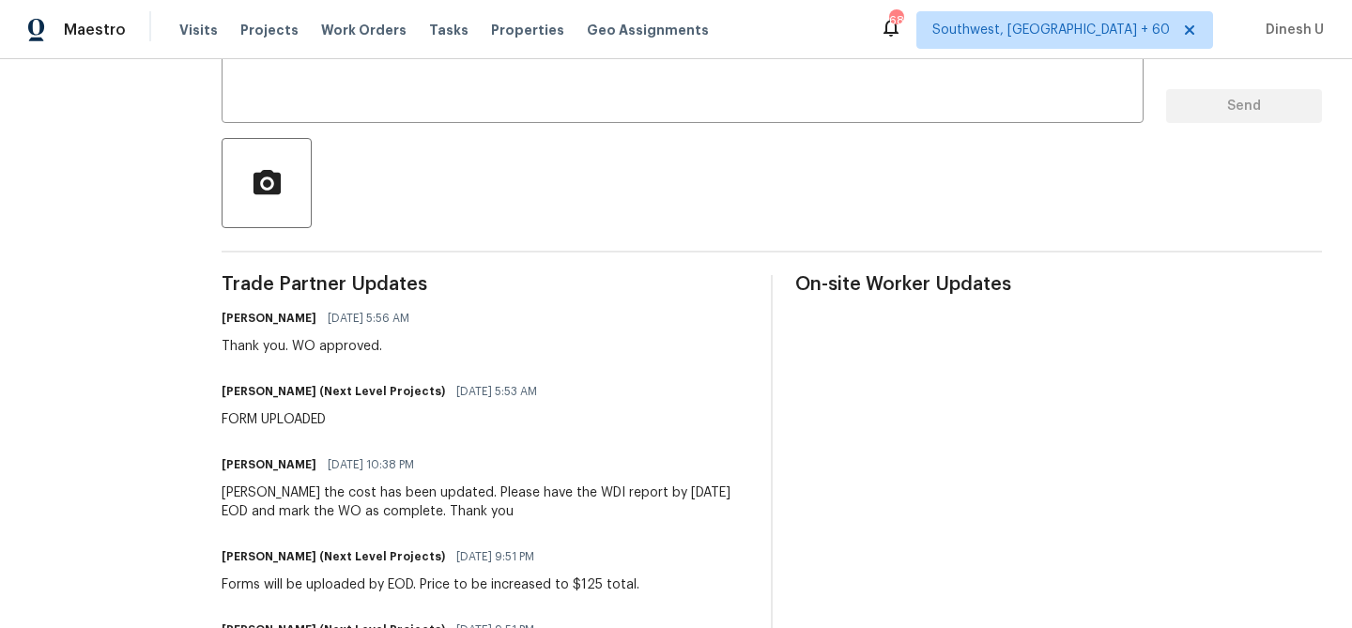
scroll to position [346, 0]
